Goal: Complete application form

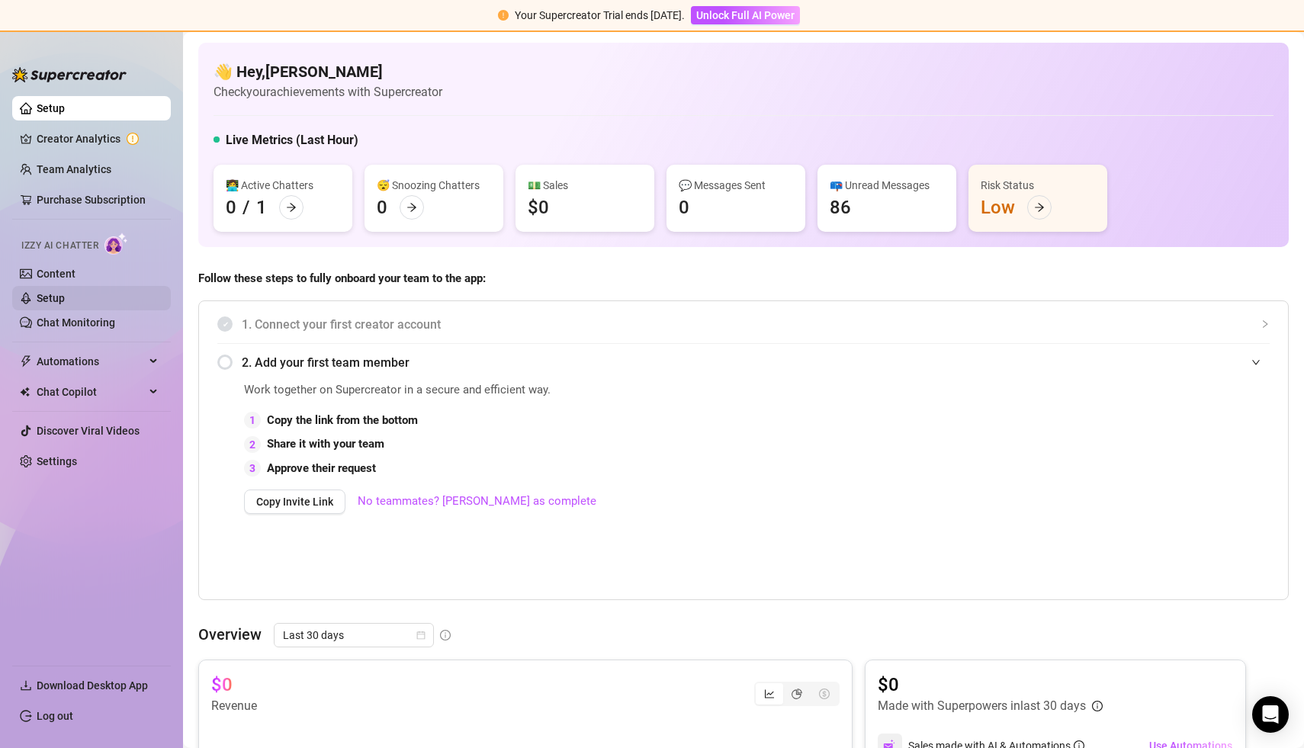
scroll to position [736, 0]
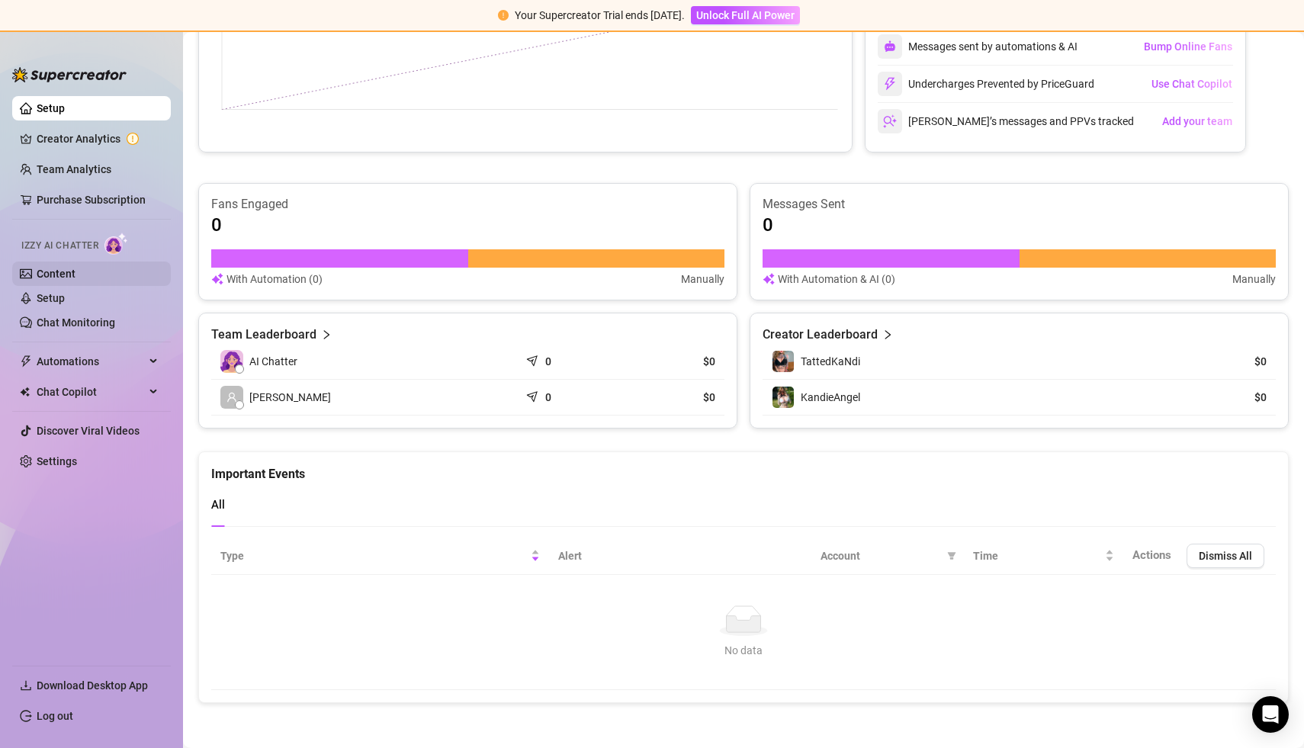
click at [50, 273] on link "Content" at bounding box center [56, 274] width 39 height 12
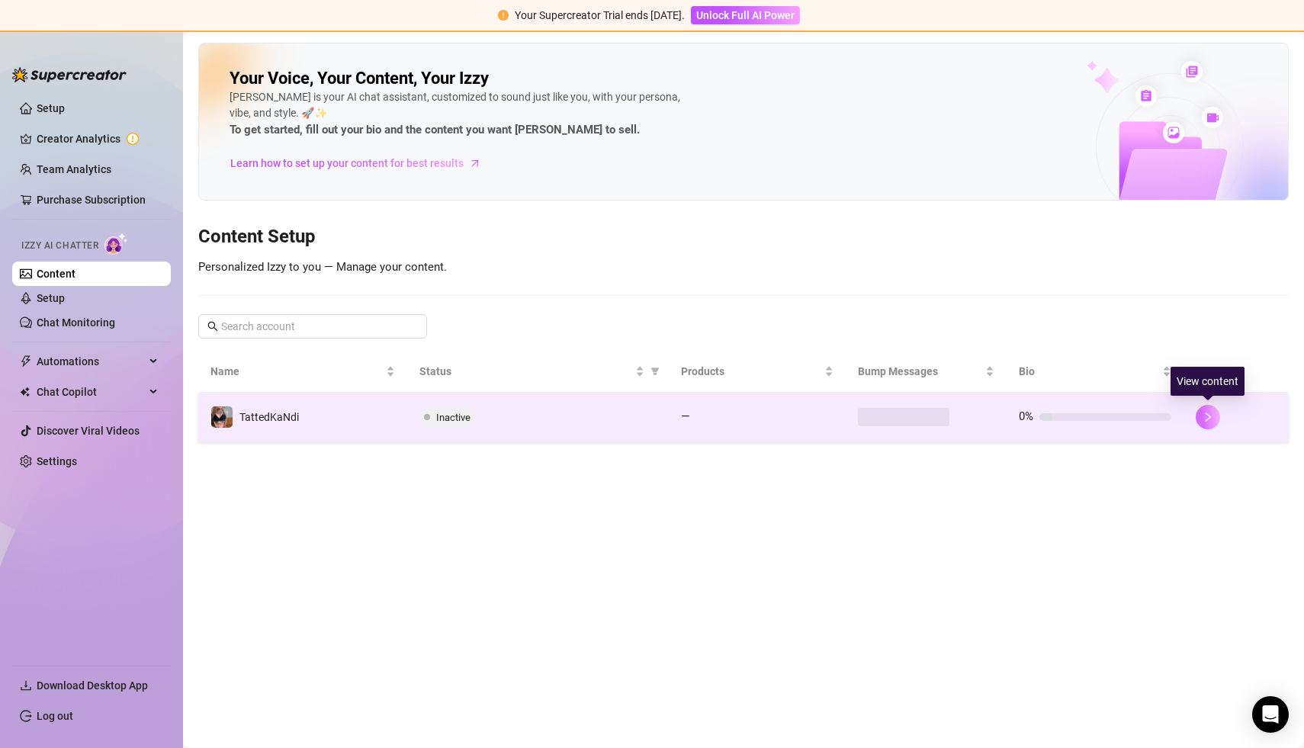
click at [1205, 419] on icon "right" at bounding box center [1207, 417] width 11 height 11
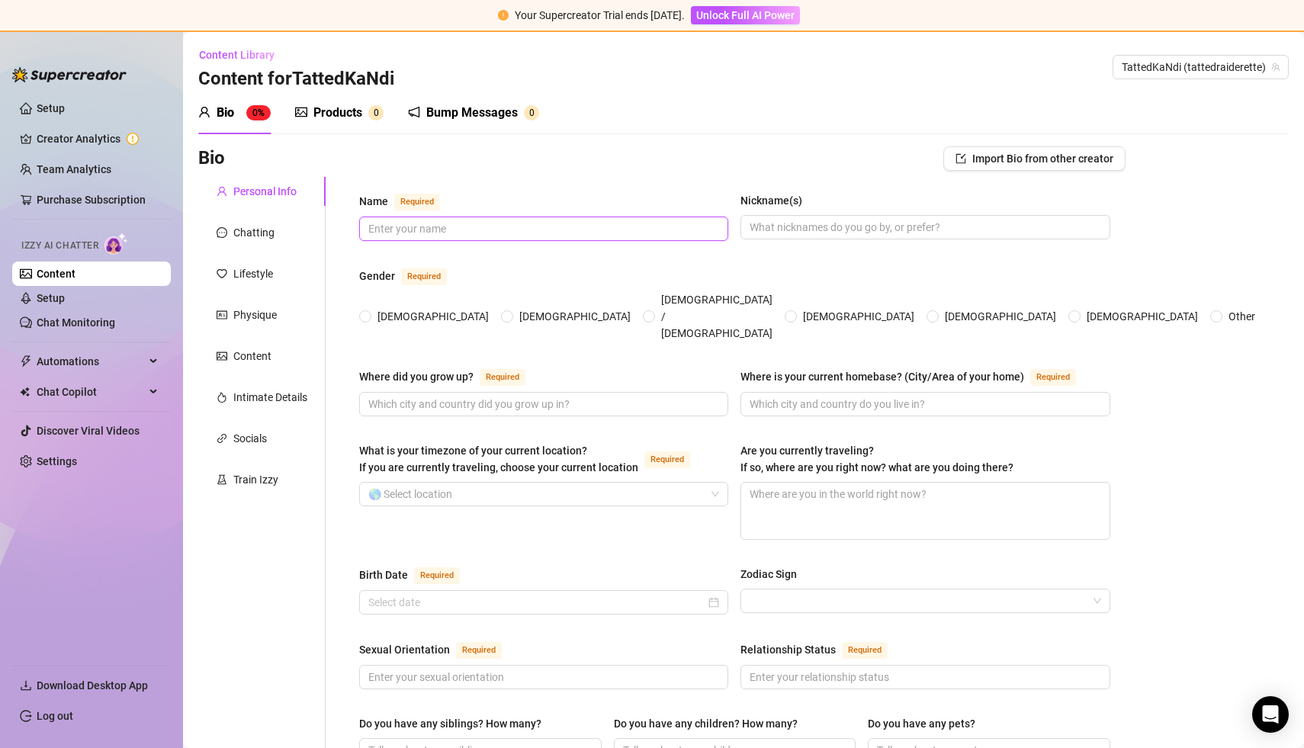
click at [488, 226] on input "Name Required" at bounding box center [542, 228] width 348 height 17
type input "[PERSON_NAME]"
type input "Ocklawaha"
type input "[GEOGRAPHIC_DATA]"
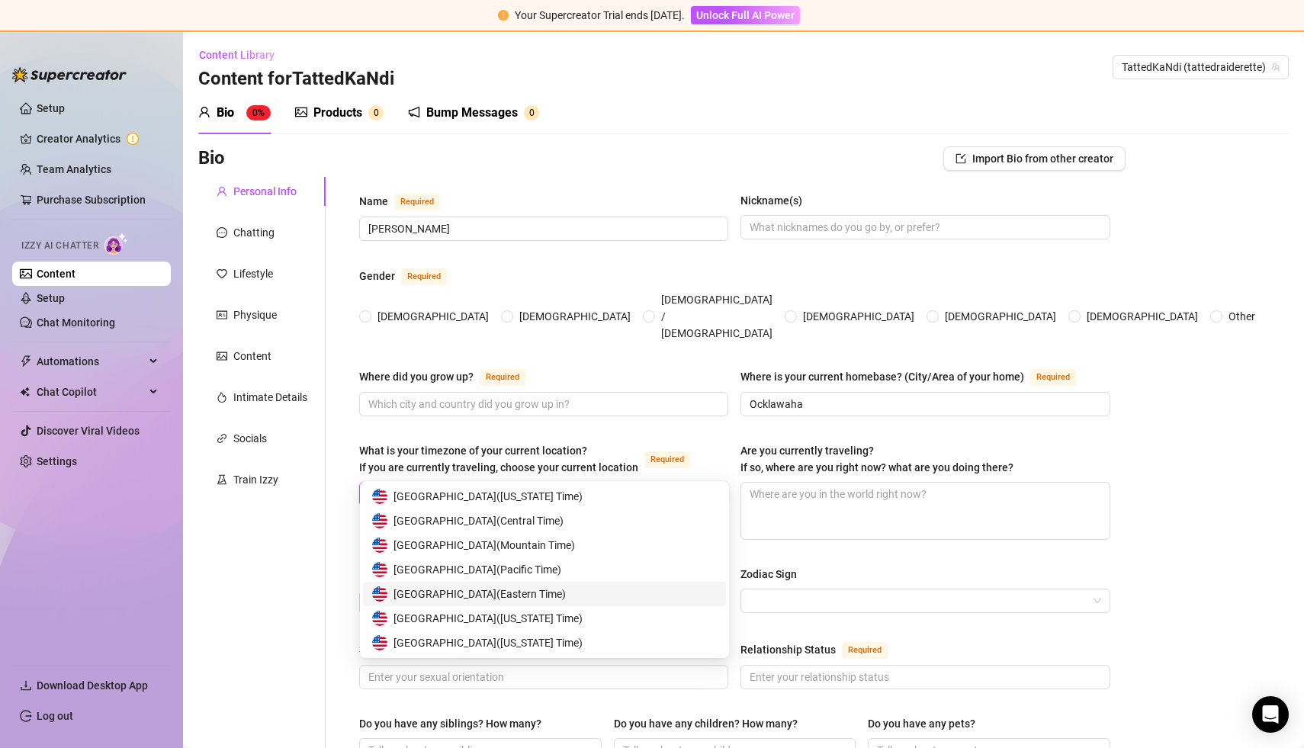
click at [470, 592] on span "United States of America ( Eastern Time )" at bounding box center [479, 594] width 172 height 17
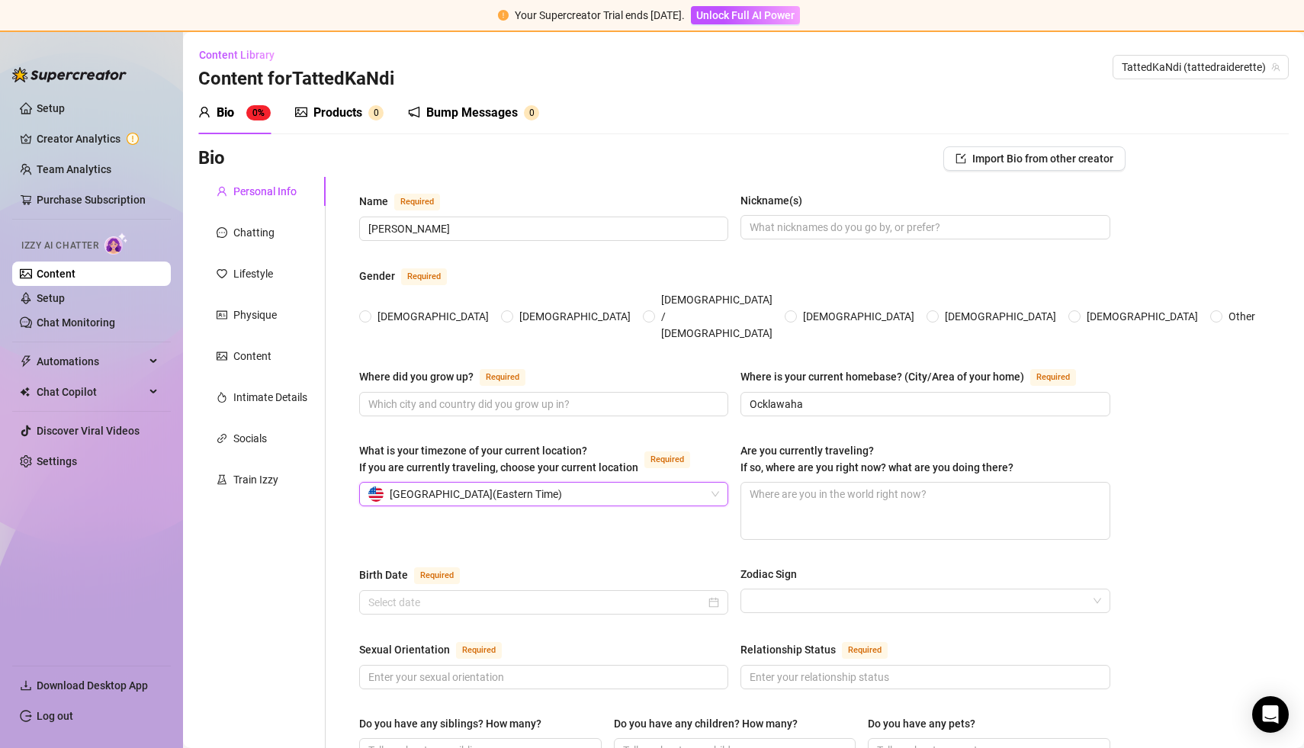
click at [571, 514] on div "What is your timezone of your current location? If you are currently traveling,…" at bounding box center [734, 497] width 751 height 111
